Goal: Navigation & Orientation: Find specific page/section

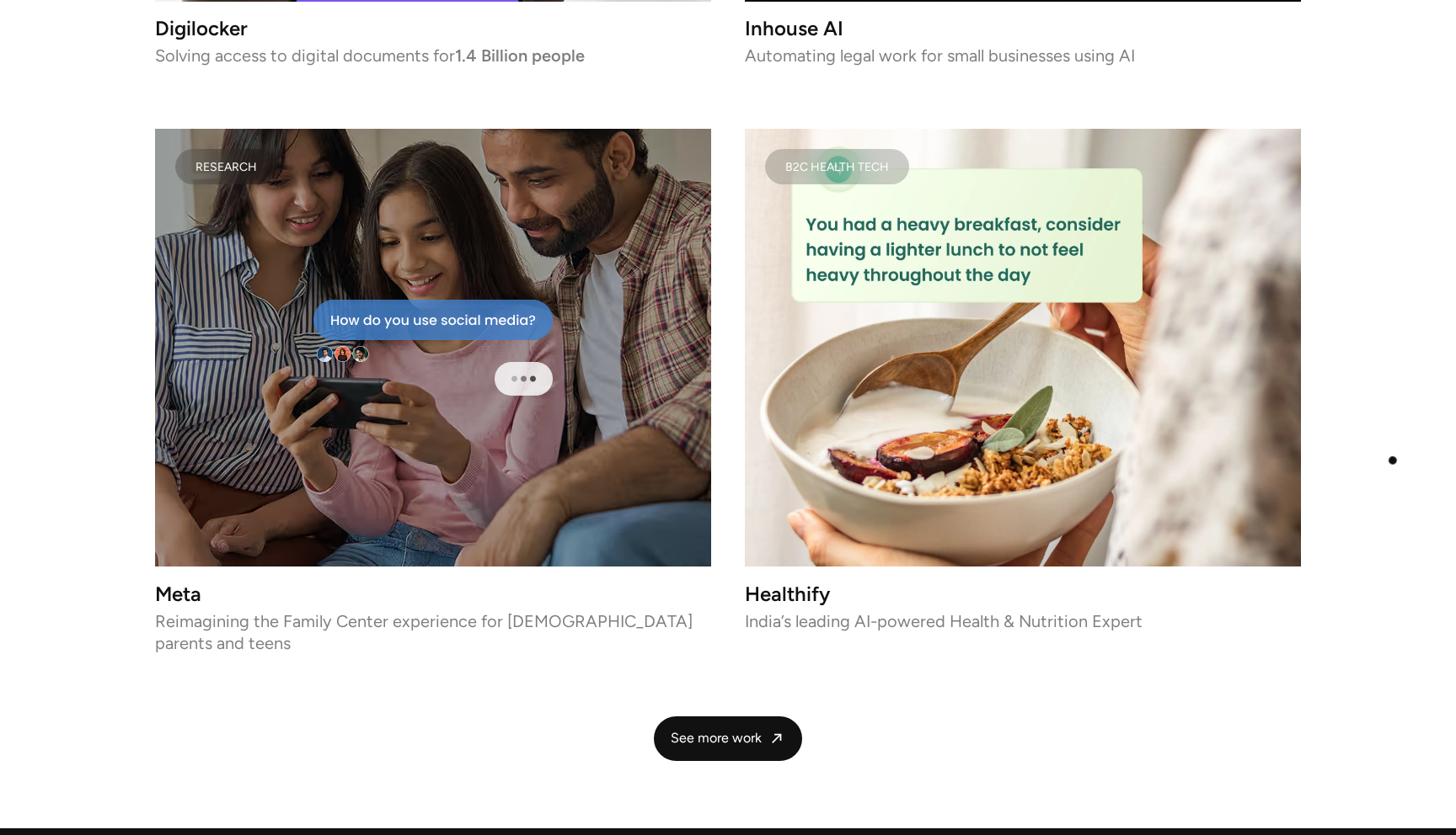
scroll to position [3262, 0]
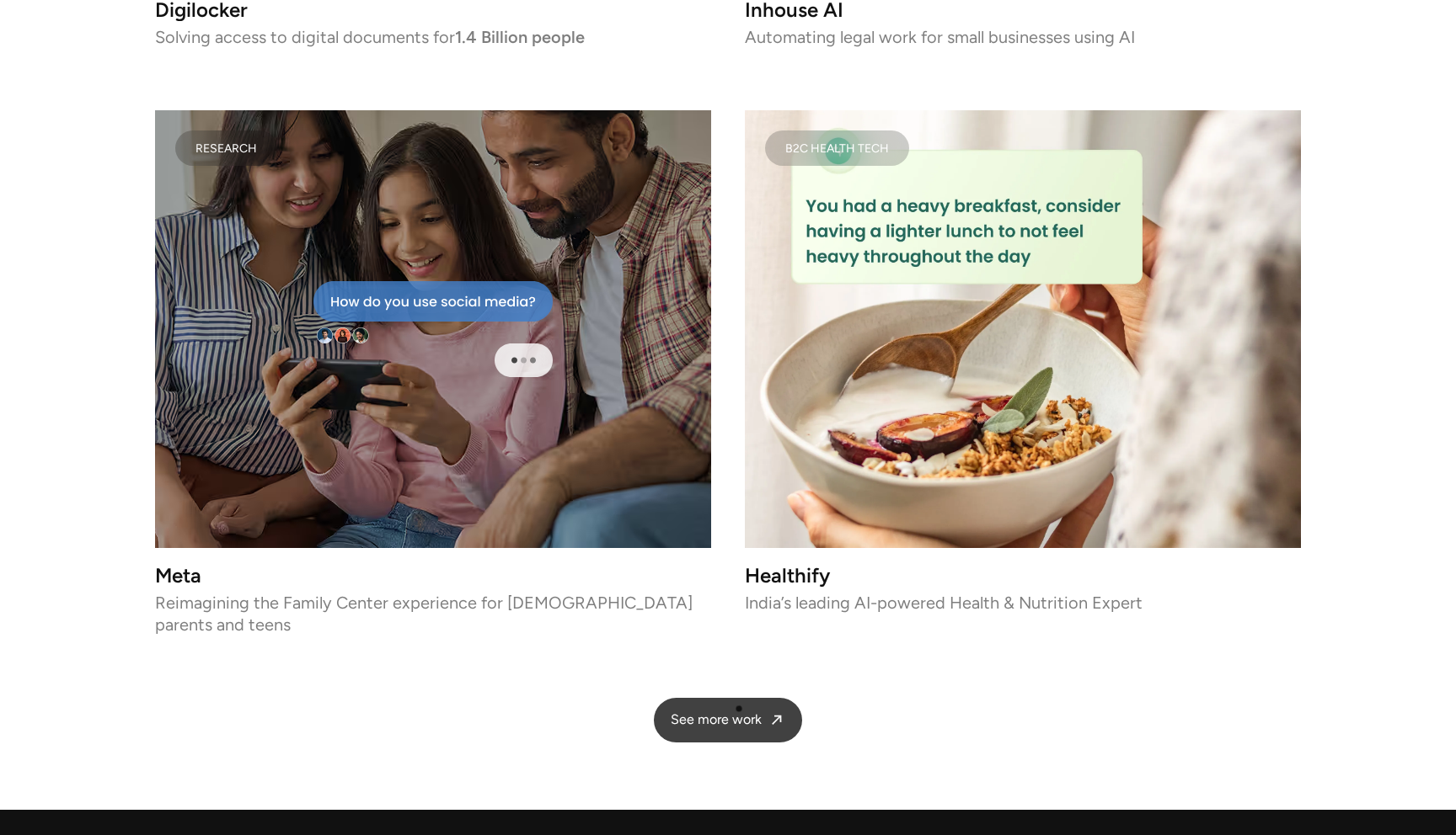
click at [738, 709] on link "See more work" at bounding box center [727, 720] width 148 height 44
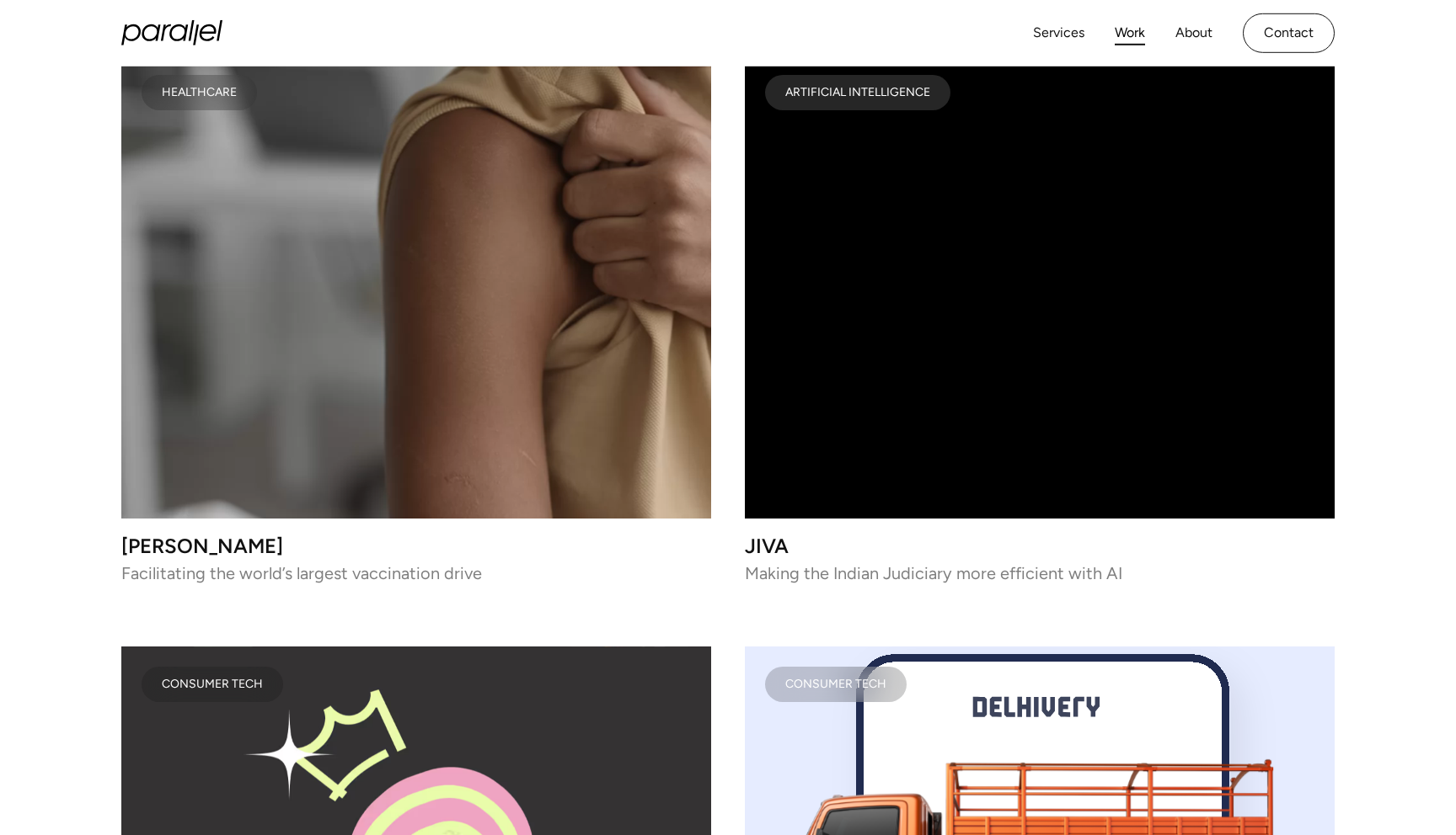
scroll to position [6908, 0]
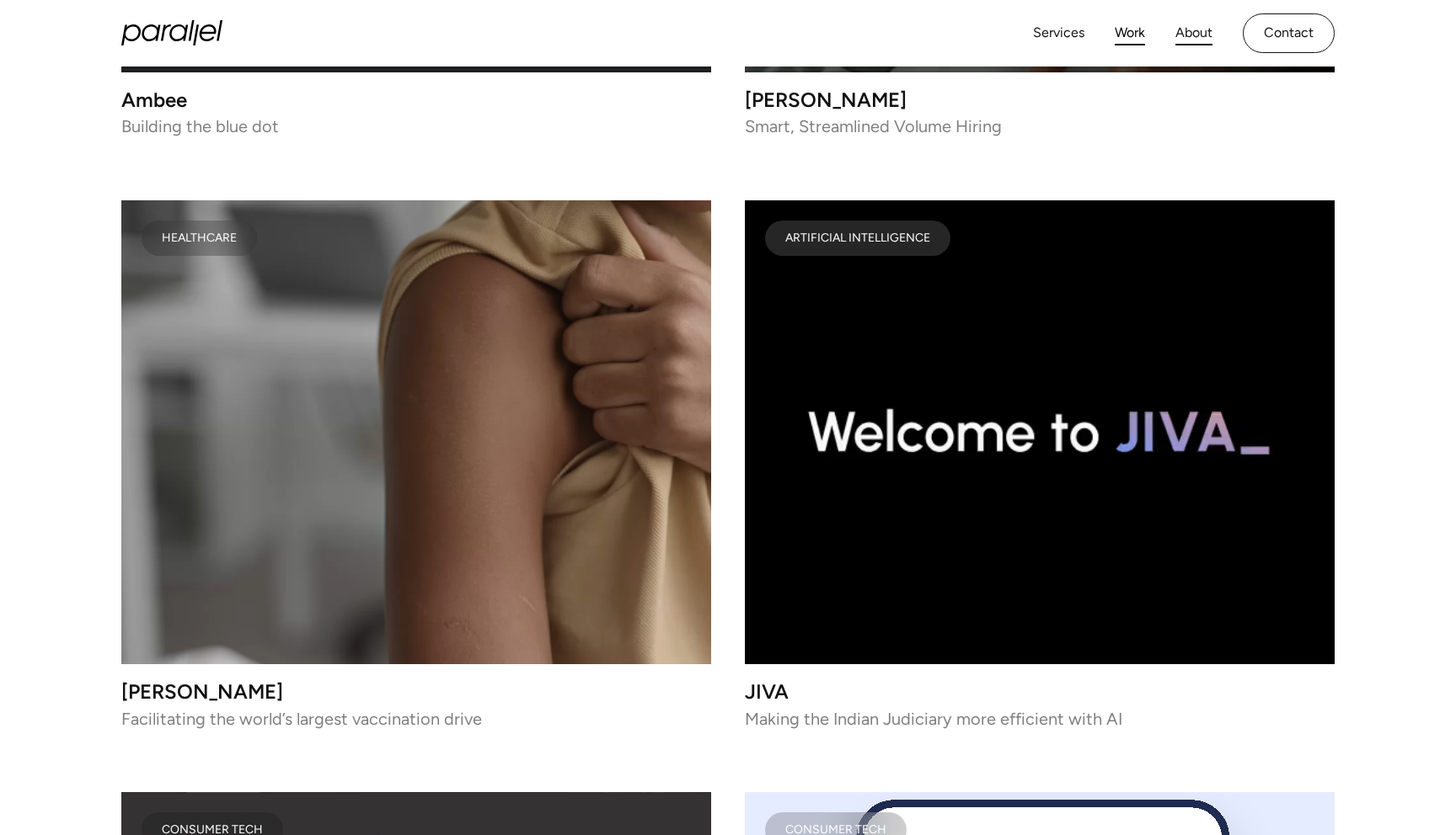
click at [1178, 33] on link "About" at bounding box center [1193, 33] width 37 height 24
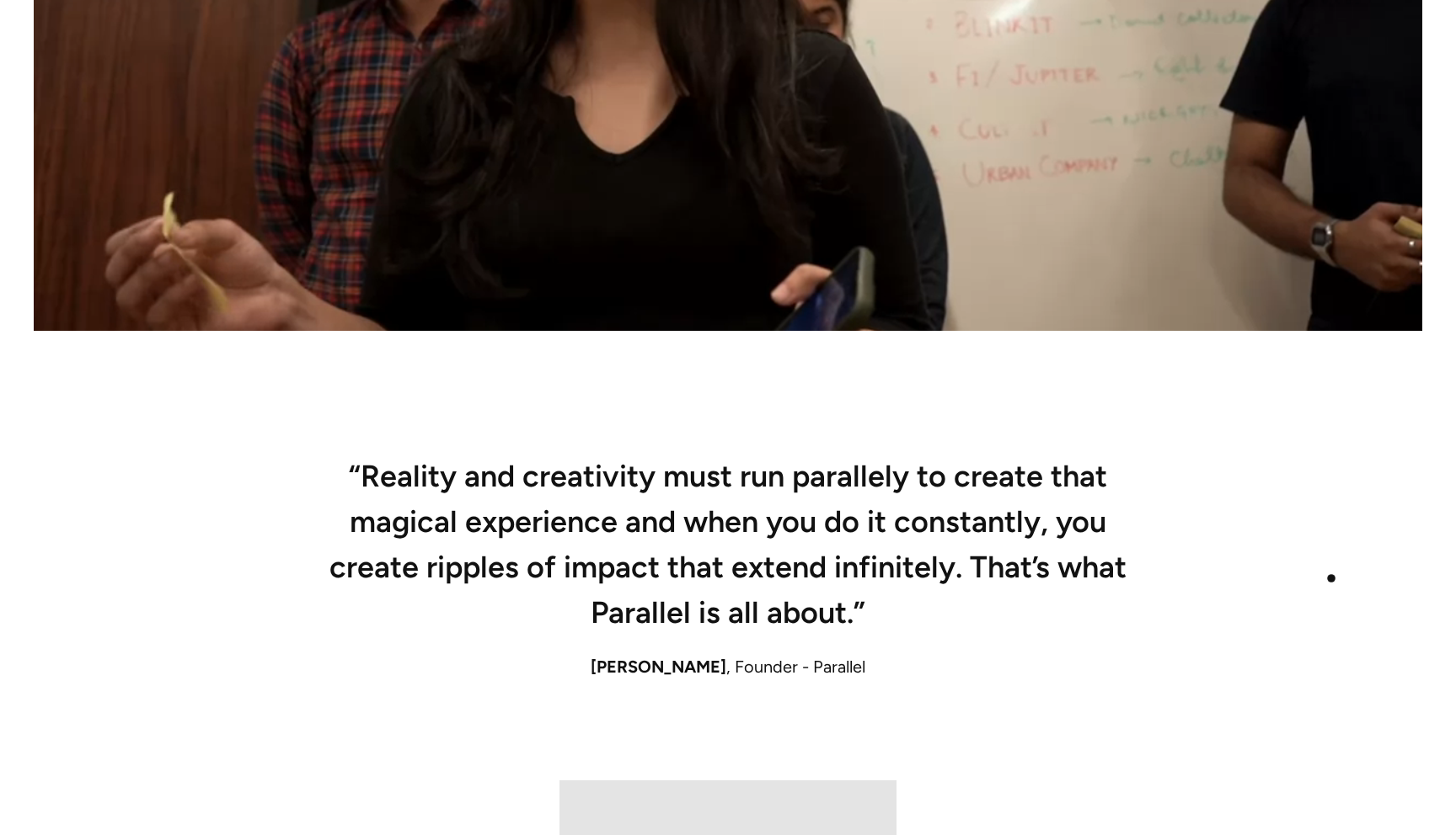
scroll to position [868, 0]
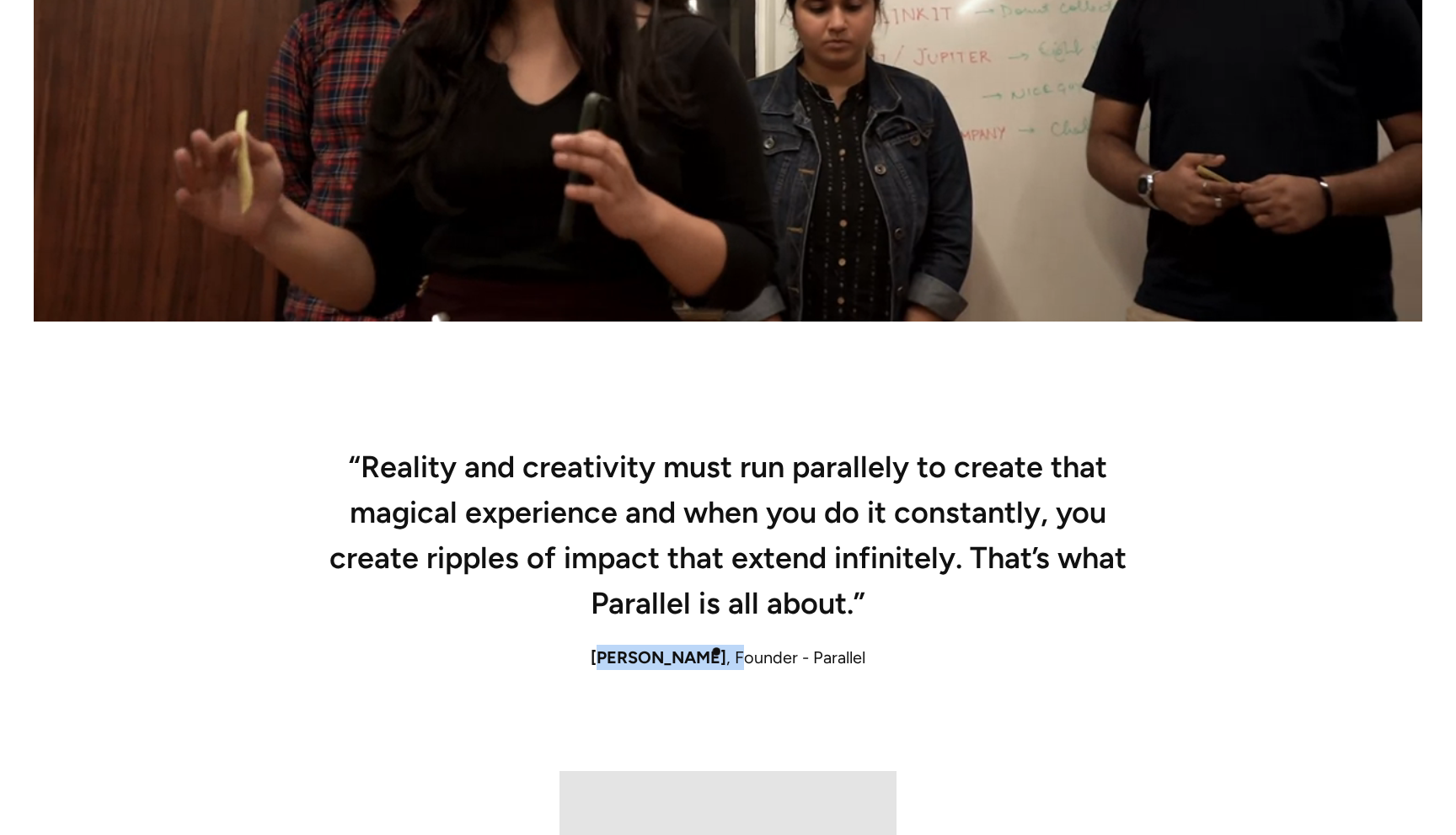
drag, startPoint x: 610, startPoint y: 658, endPoint x: 738, endPoint y: 648, distance: 128.4
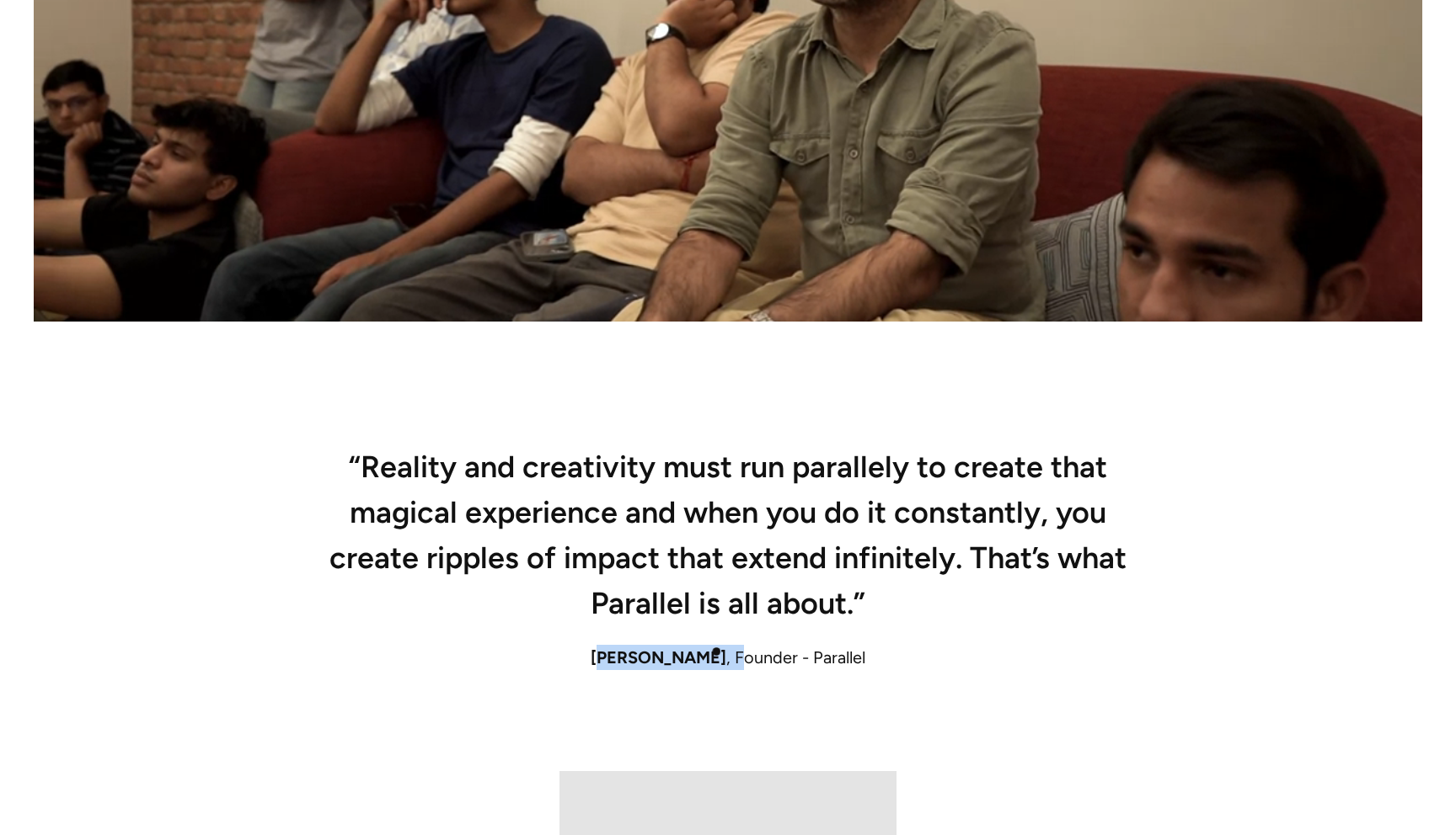
click at [738, 648] on div "Robin Dhanwani , Founder - Parallel" at bounding box center [728, 657] width 1146 height 25
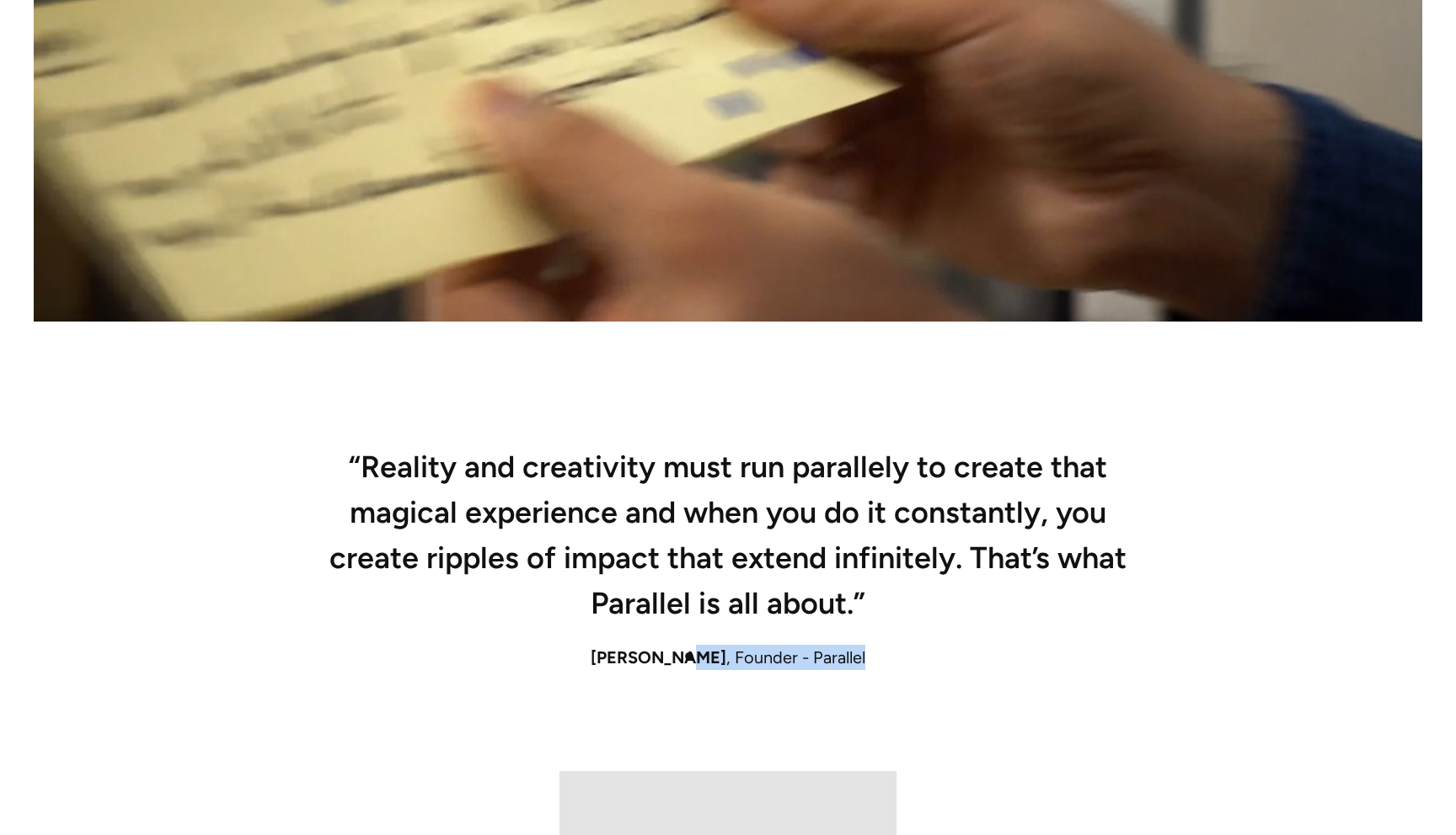
drag, startPoint x: 863, startPoint y: 651, endPoint x: 682, endPoint y: 657, distance: 181.1
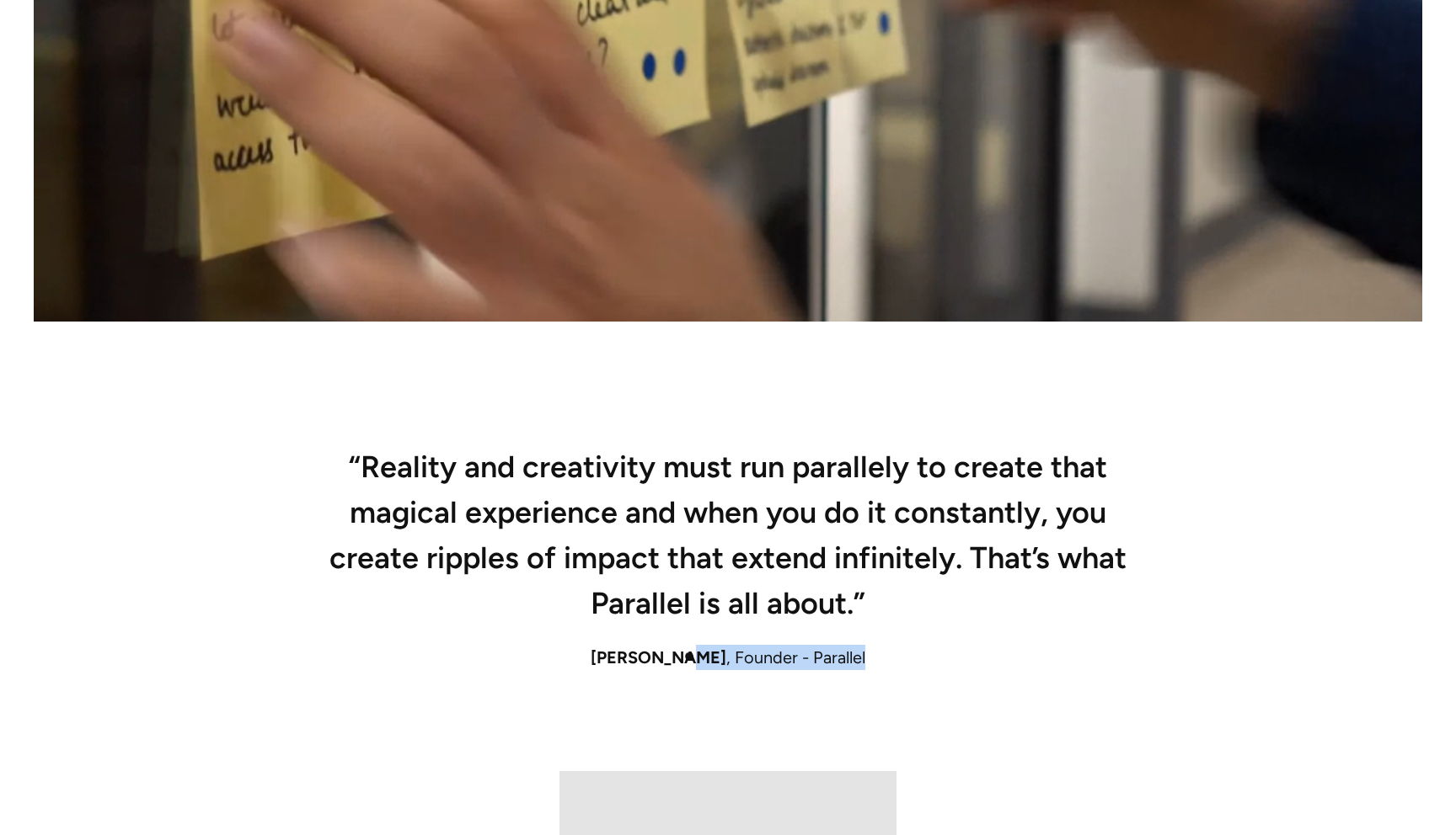
click at [682, 657] on div "Robin Dhanwani , Founder - Parallel" at bounding box center [728, 657] width 1146 height 25
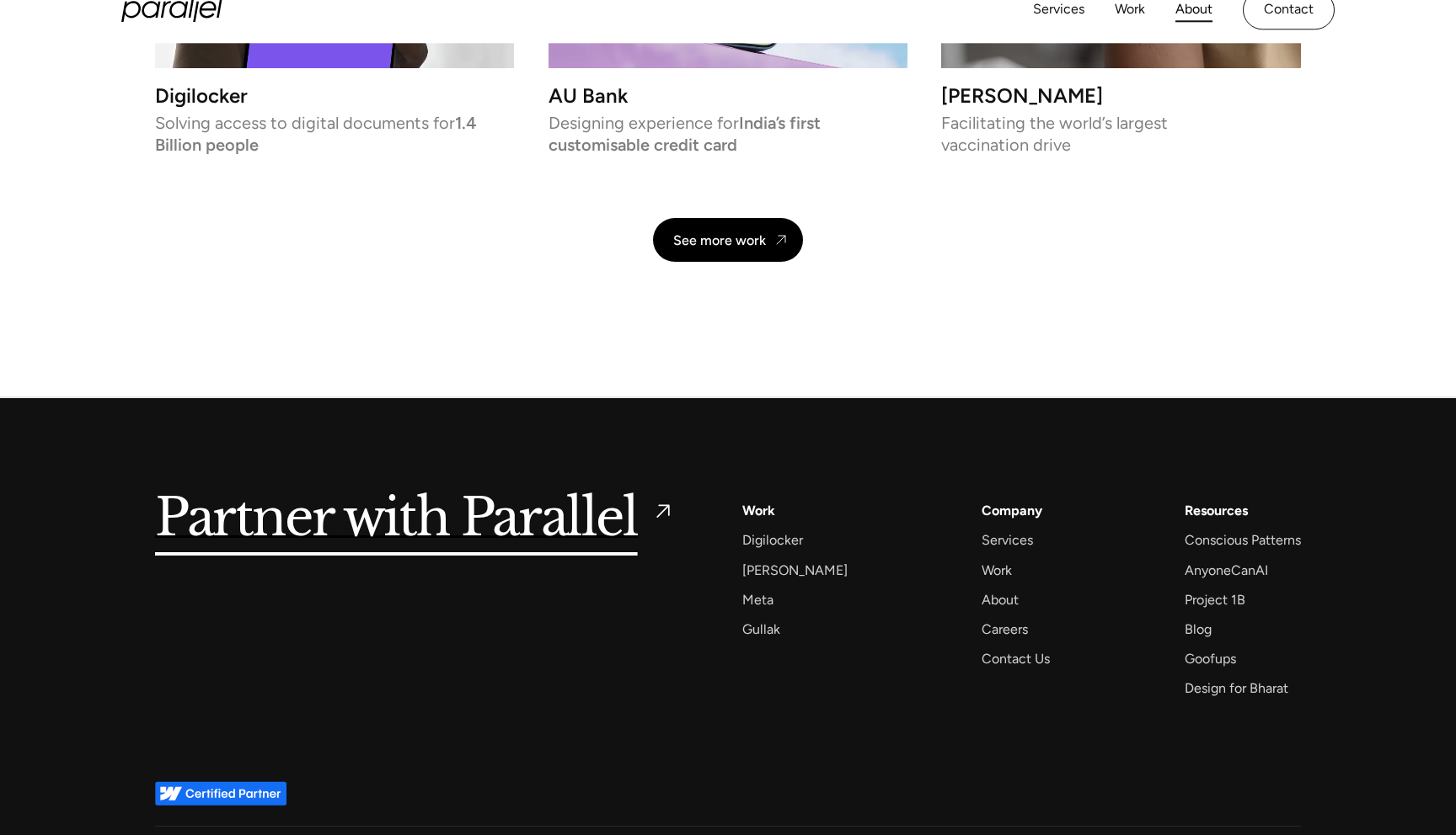
scroll to position [3817, 0]
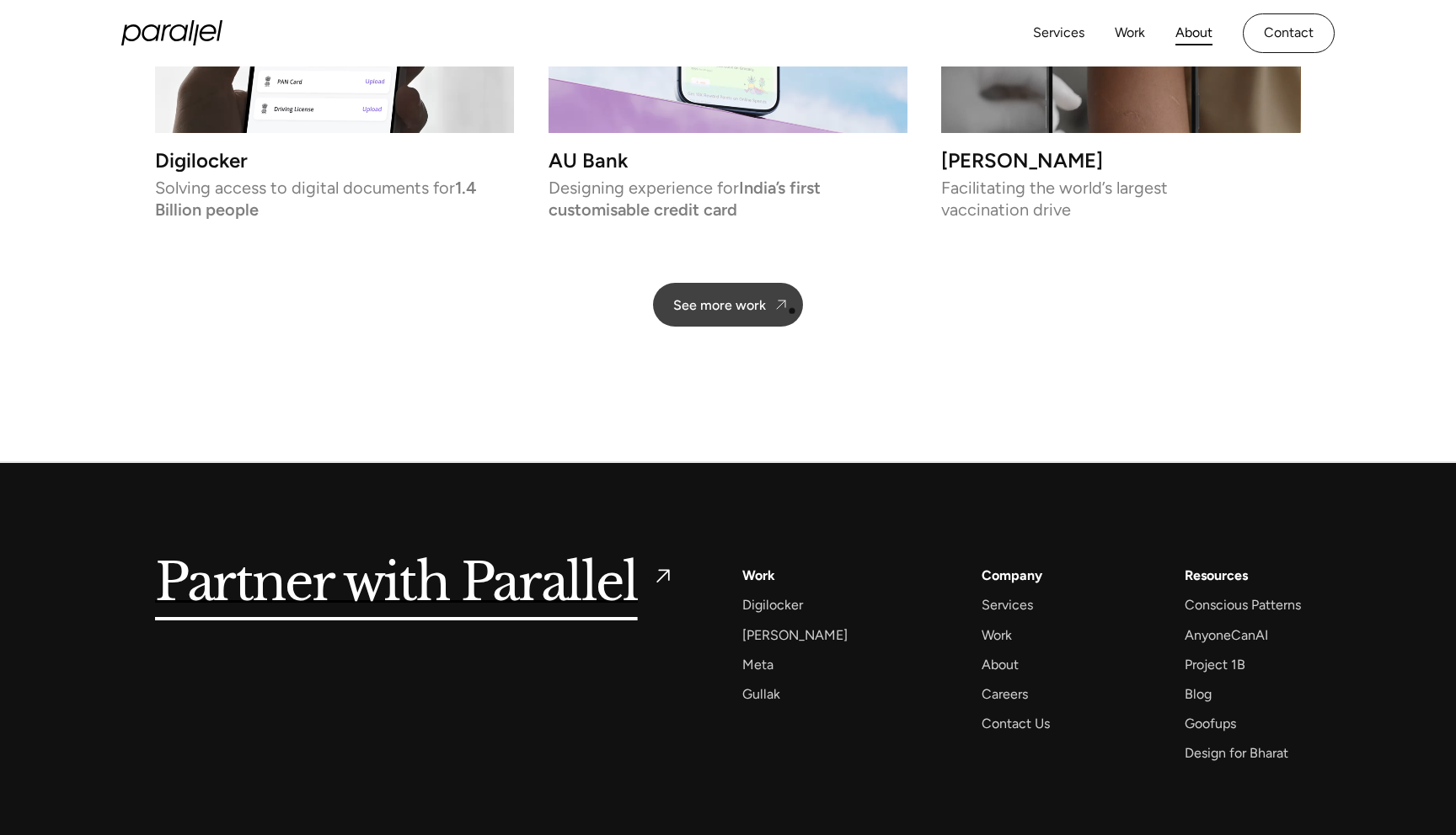
click at [792, 311] on link "See more work" at bounding box center [727, 305] width 150 height 44
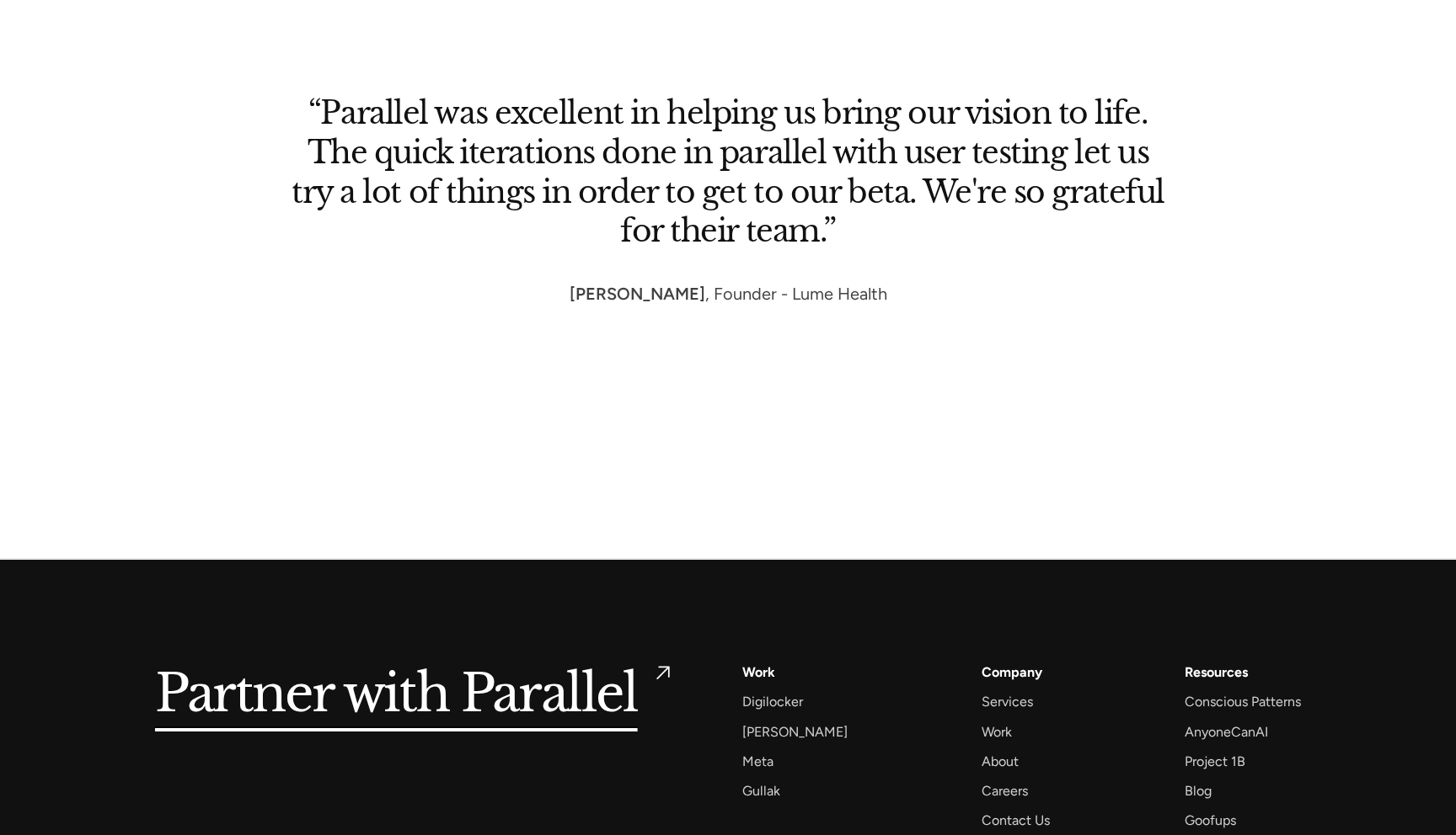
scroll to position [9418, 0]
